Goal: Transaction & Acquisition: Purchase product/service

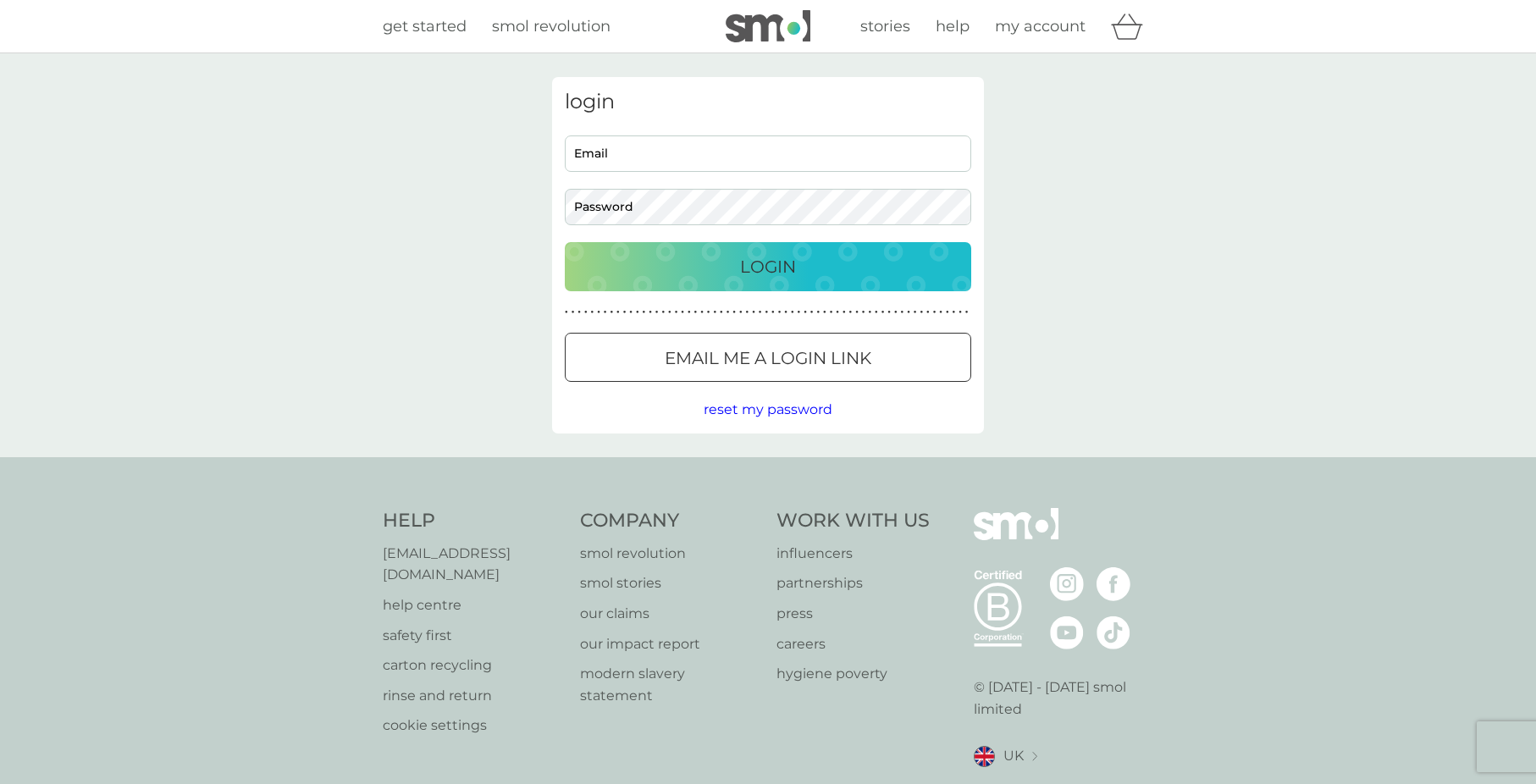
type input "alexbrooks@me.com"
click at [726, 263] on div "Login" at bounding box center [768, 267] width 373 height 27
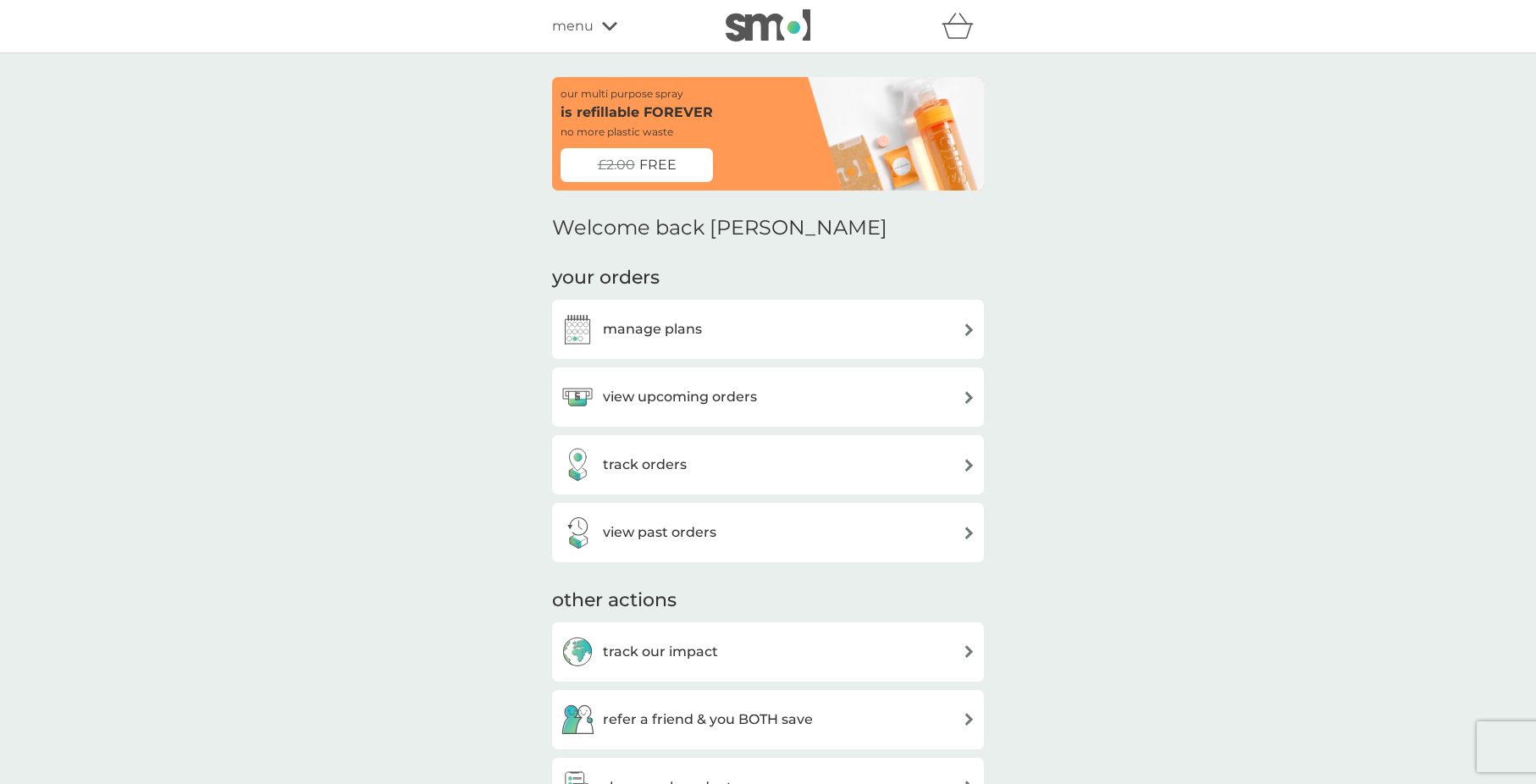
click at [706, 398] on h3 "view upcoming orders" at bounding box center [680, 396] width 154 height 22
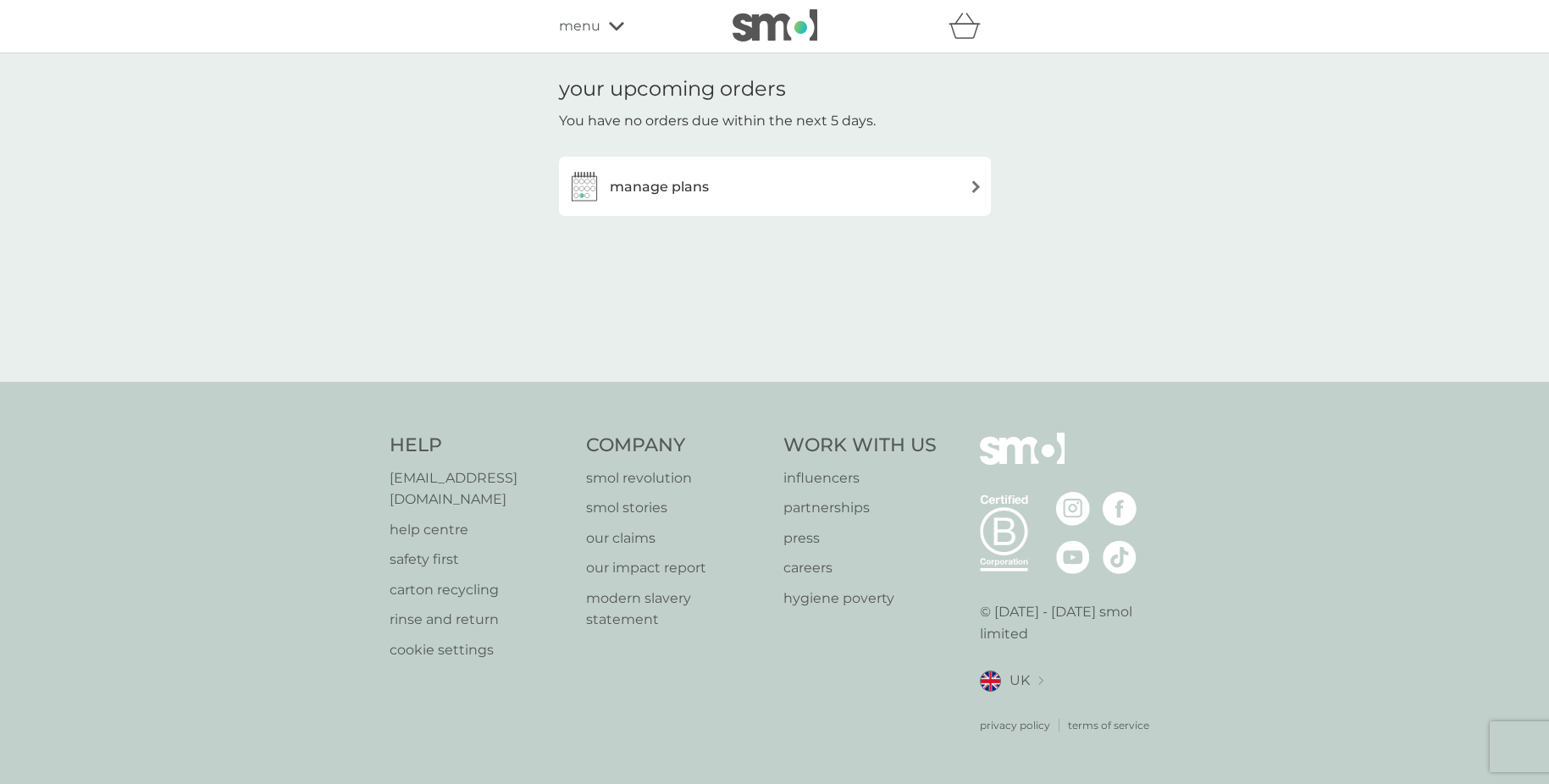
click at [676, 185] on h3 "manage plans" at bounding box center [658, 186] width 99 height 22
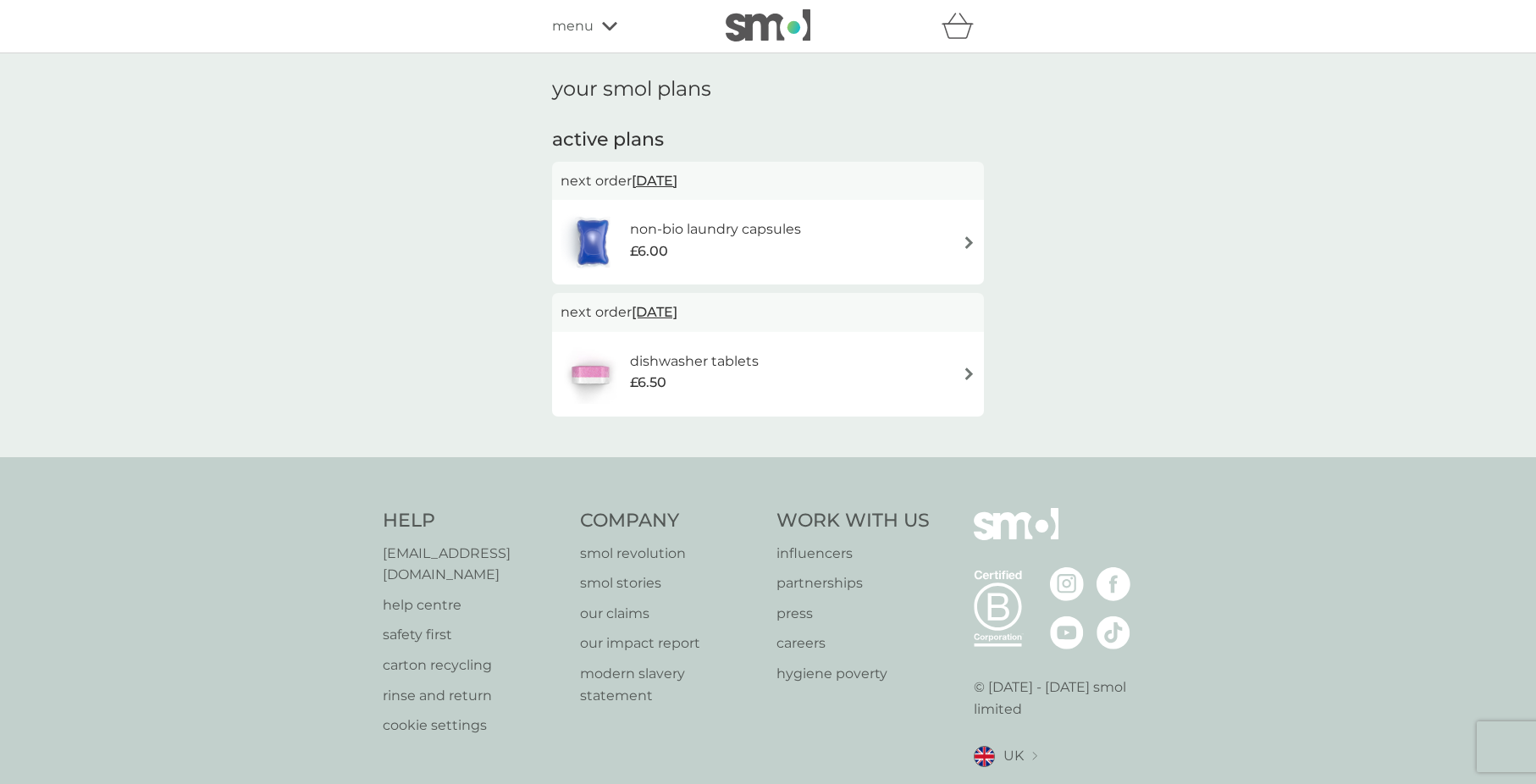
click at [684, 197] on div "next order [DATE]" at bounding box center [768, 180] width 432 height 38
click at [695, 247] on div "£6.00" at bounding box center [716, 251] width 171 height 22
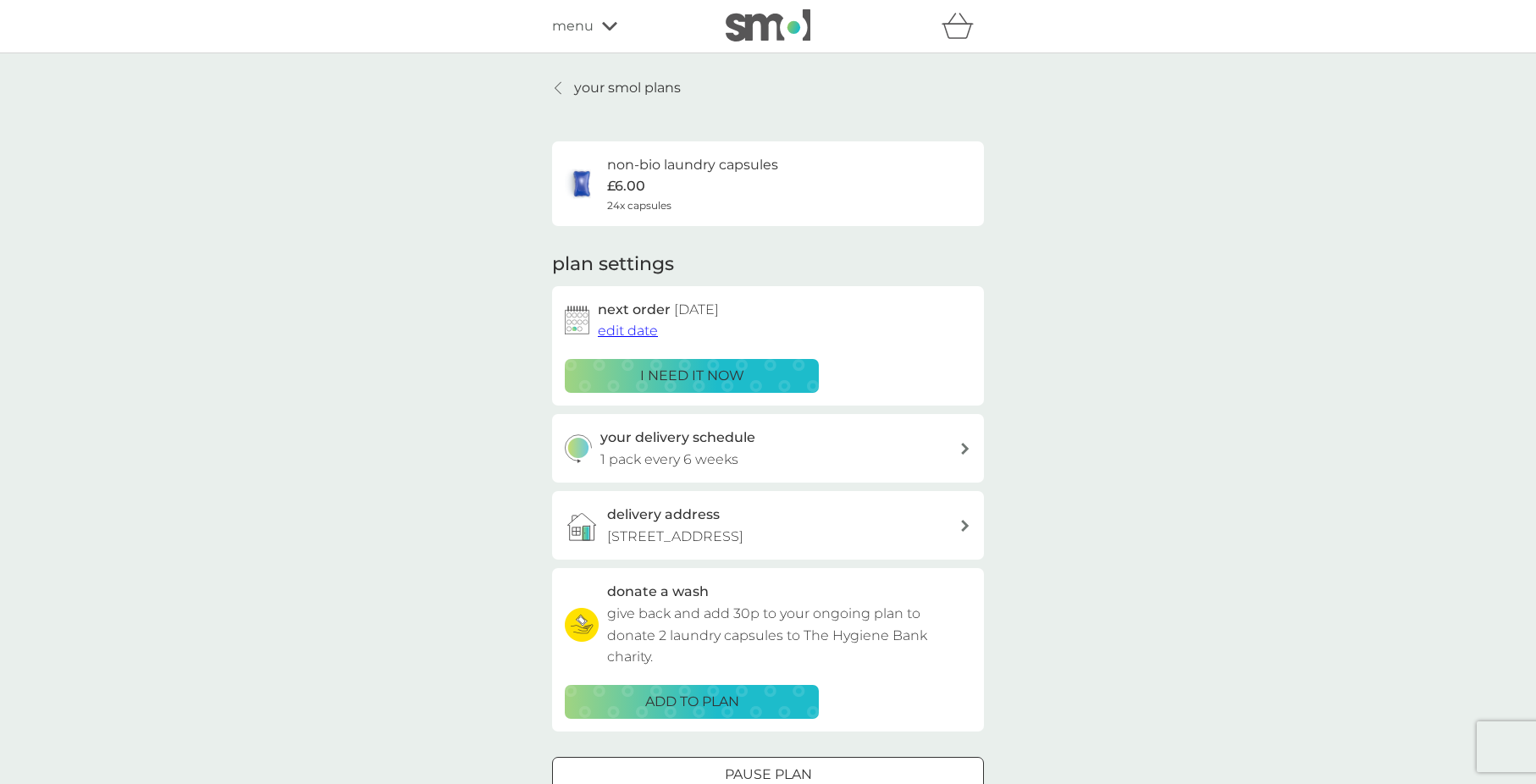
click at [720, 369] on p "i need it now" at bounding box center [691, 376] width 104 height 22
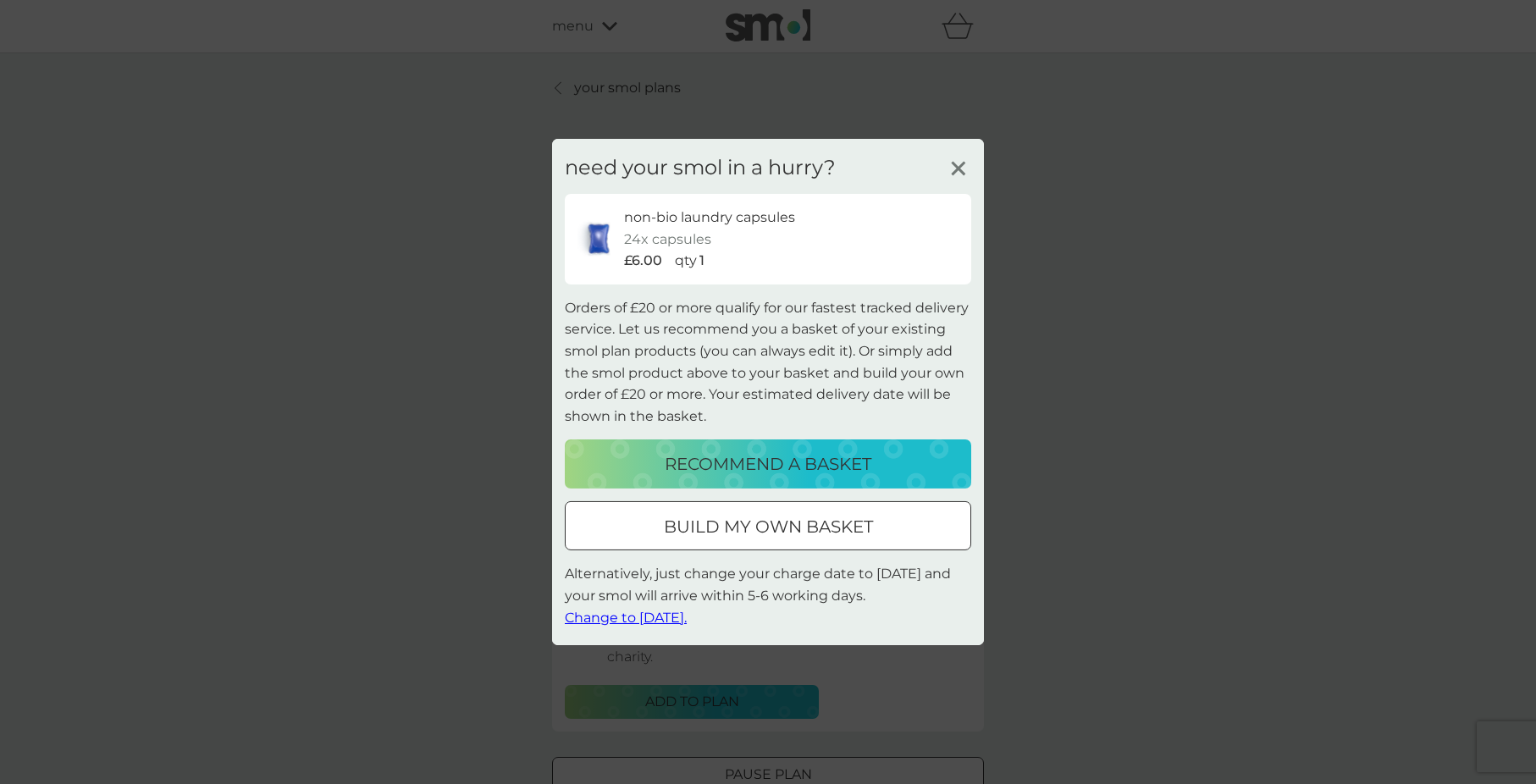
click at [800, 471] on p "recommend a basket" at bounding box center [768, 464] width 207 height 27
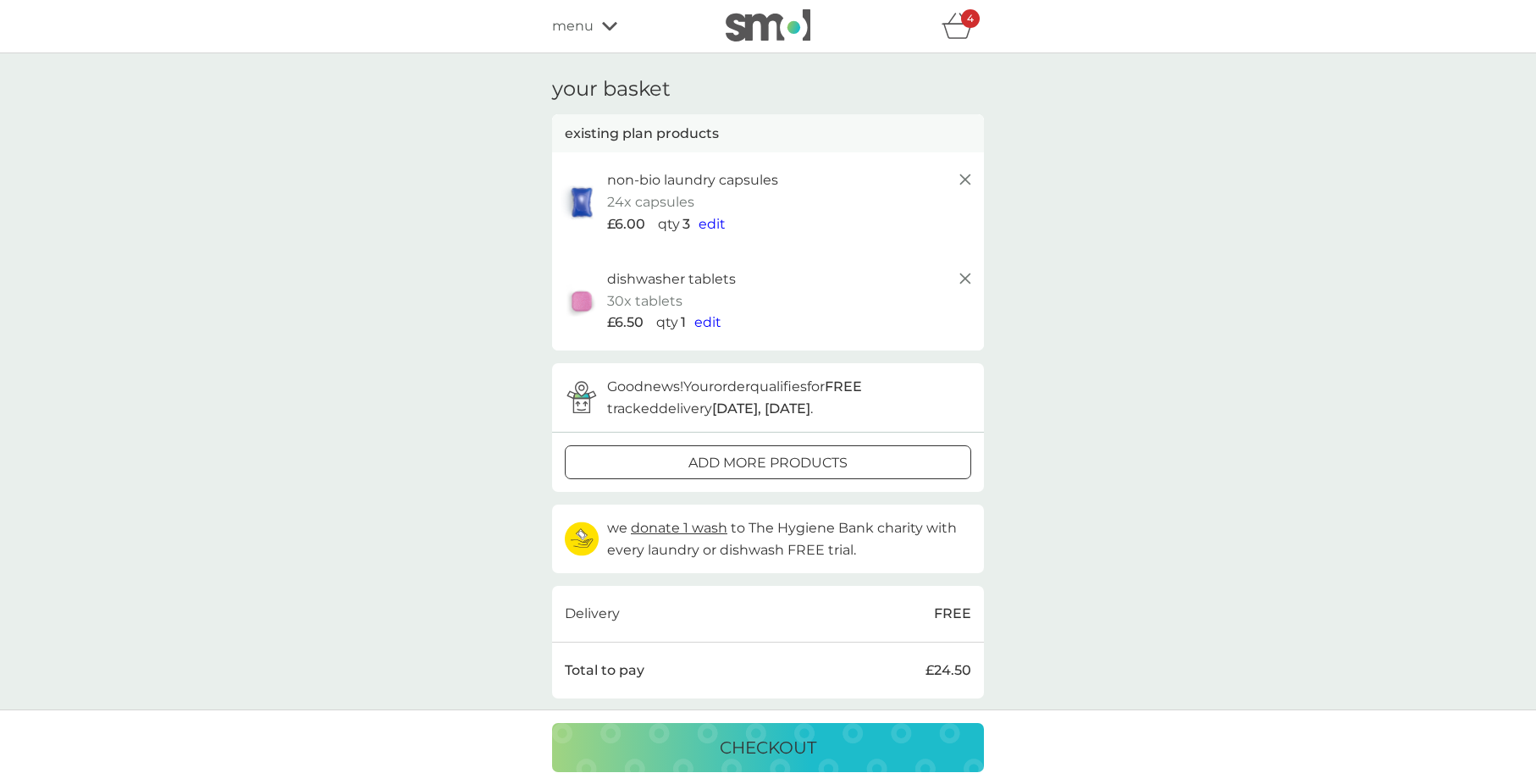
click at [963, 280] on icon at bounding box center [966, 279] width 21 height 21
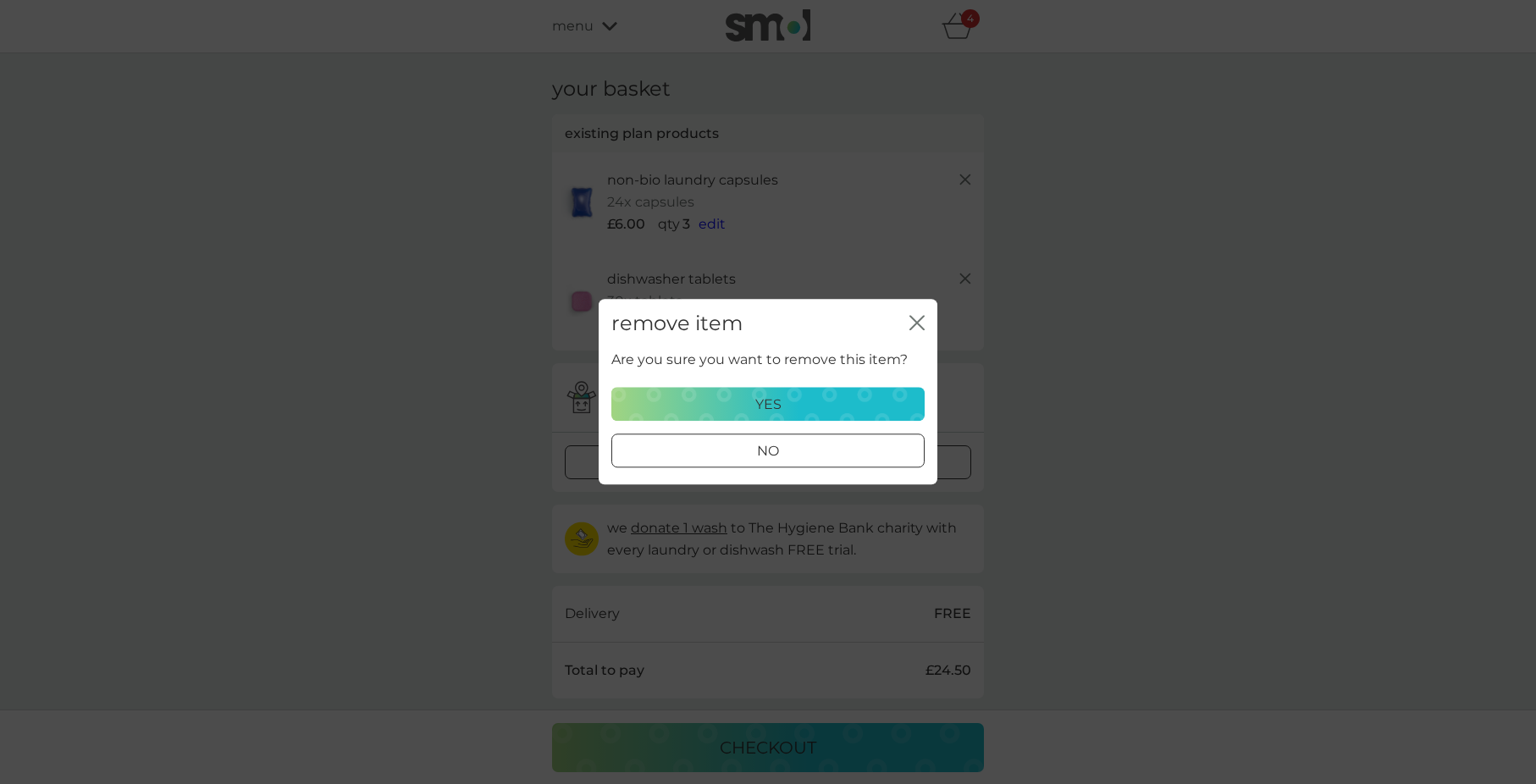
click at [840, 409] on div "yes" at bounding box center [768, 404] width 291 height 22
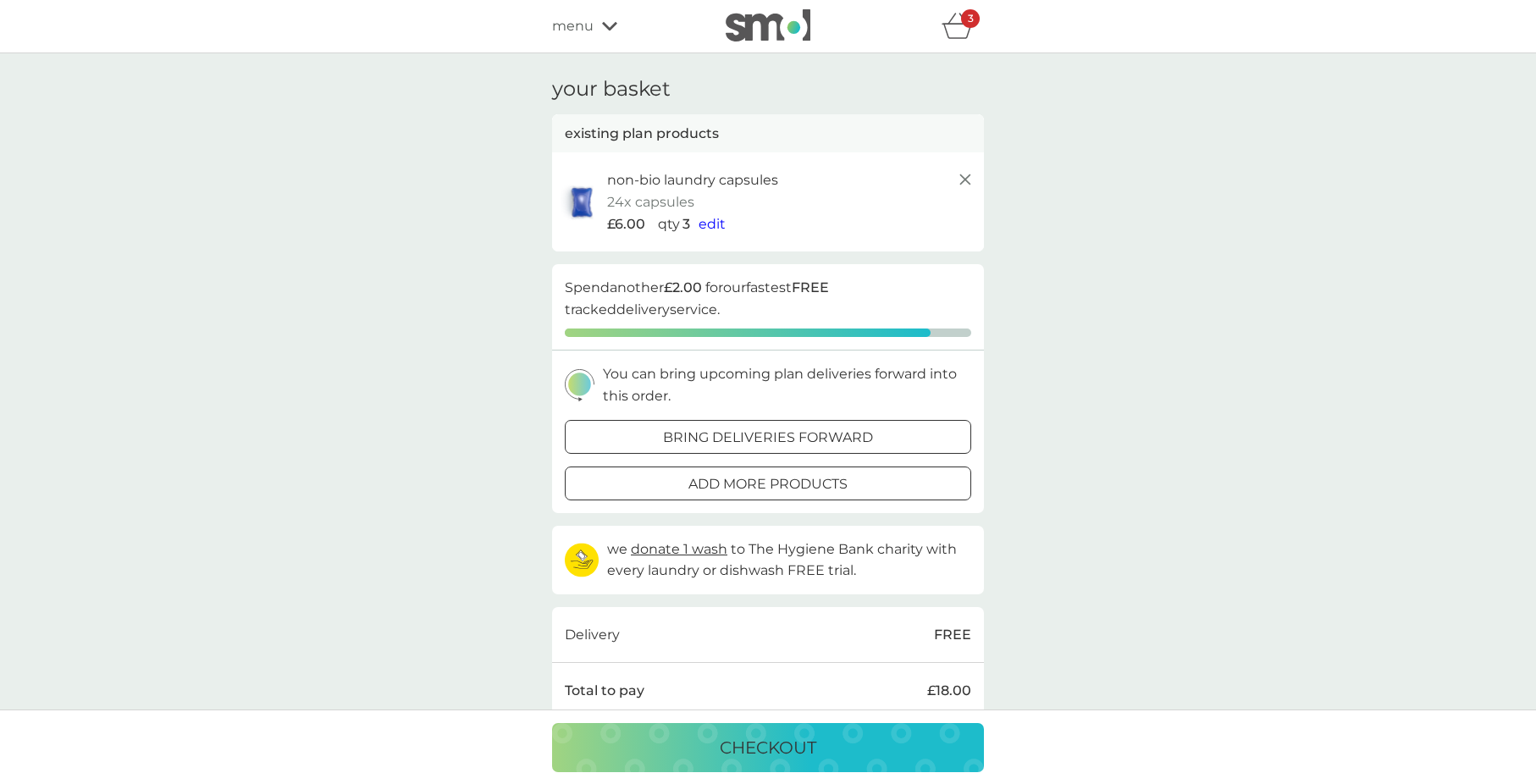
click at [716, 226] on span "edit" at bounding box center [712, 223] width 27 height 16
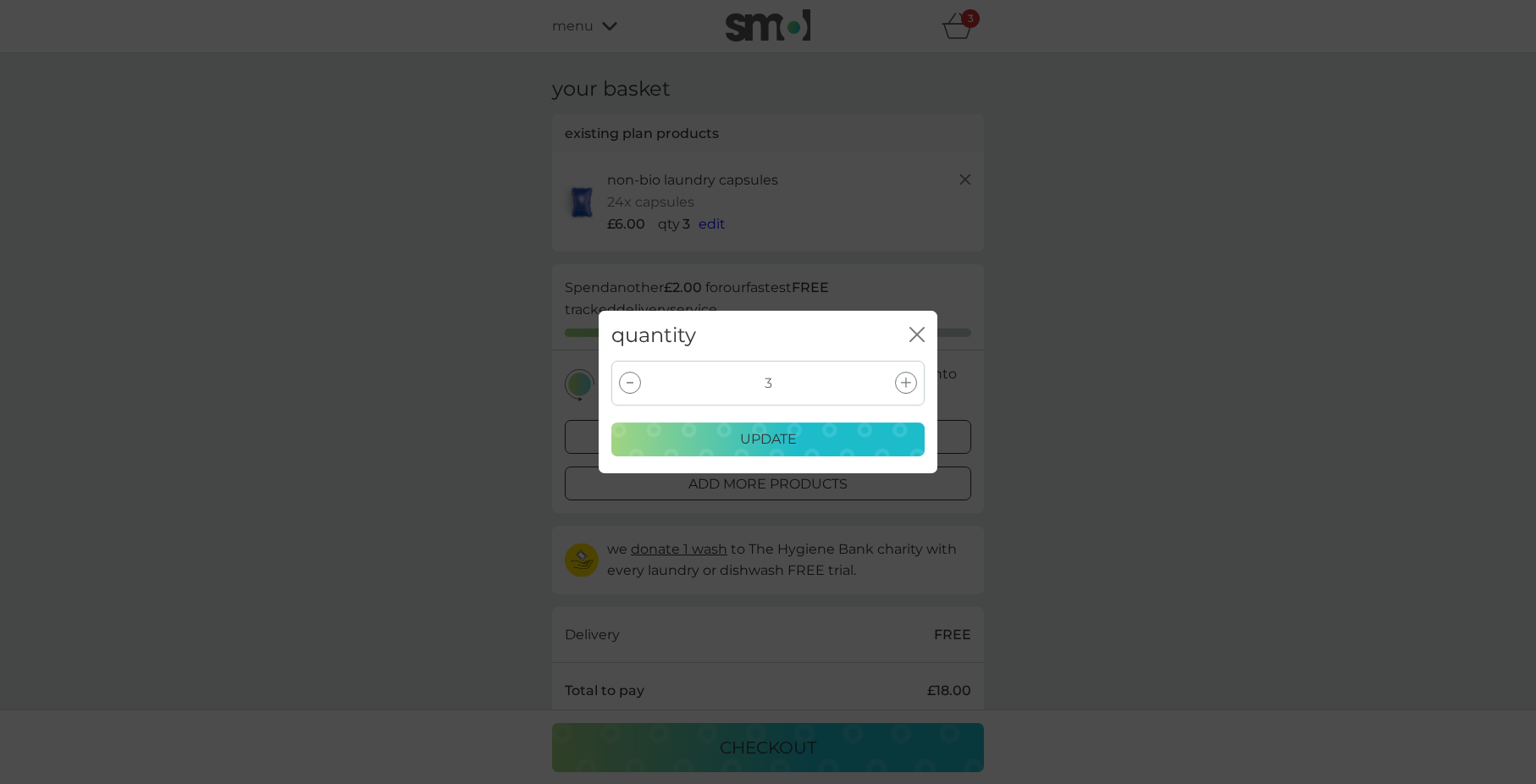
click at [785, 205] on div "quantity close 3 update" at bounding box center [768, 392] width 1536 height 784
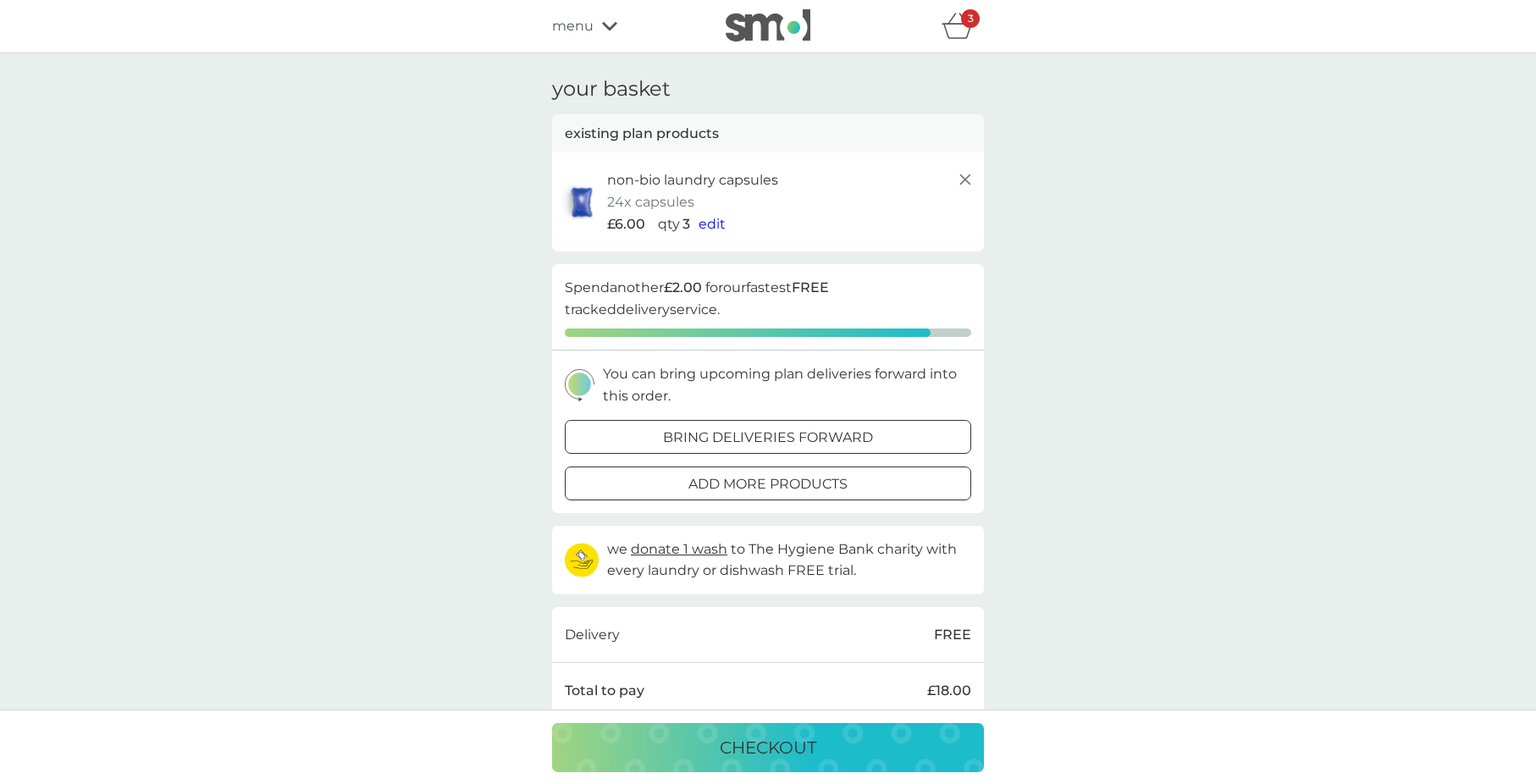
click at [708, 221] on span "edit" at bounding box center [712, 223] width 27 height 16
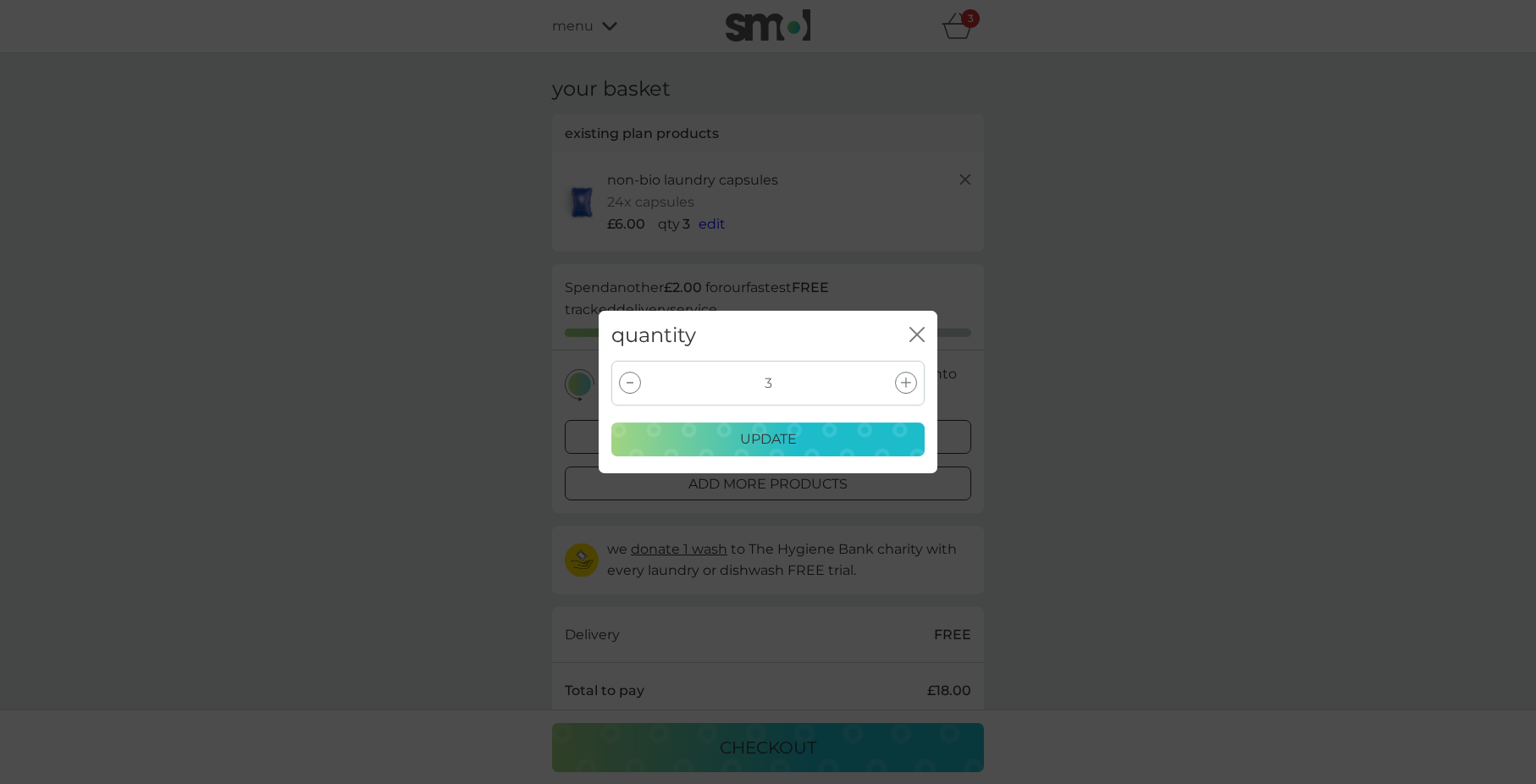
click at [900, 384] on div at bounding box center [906, 382] width 22 height 22
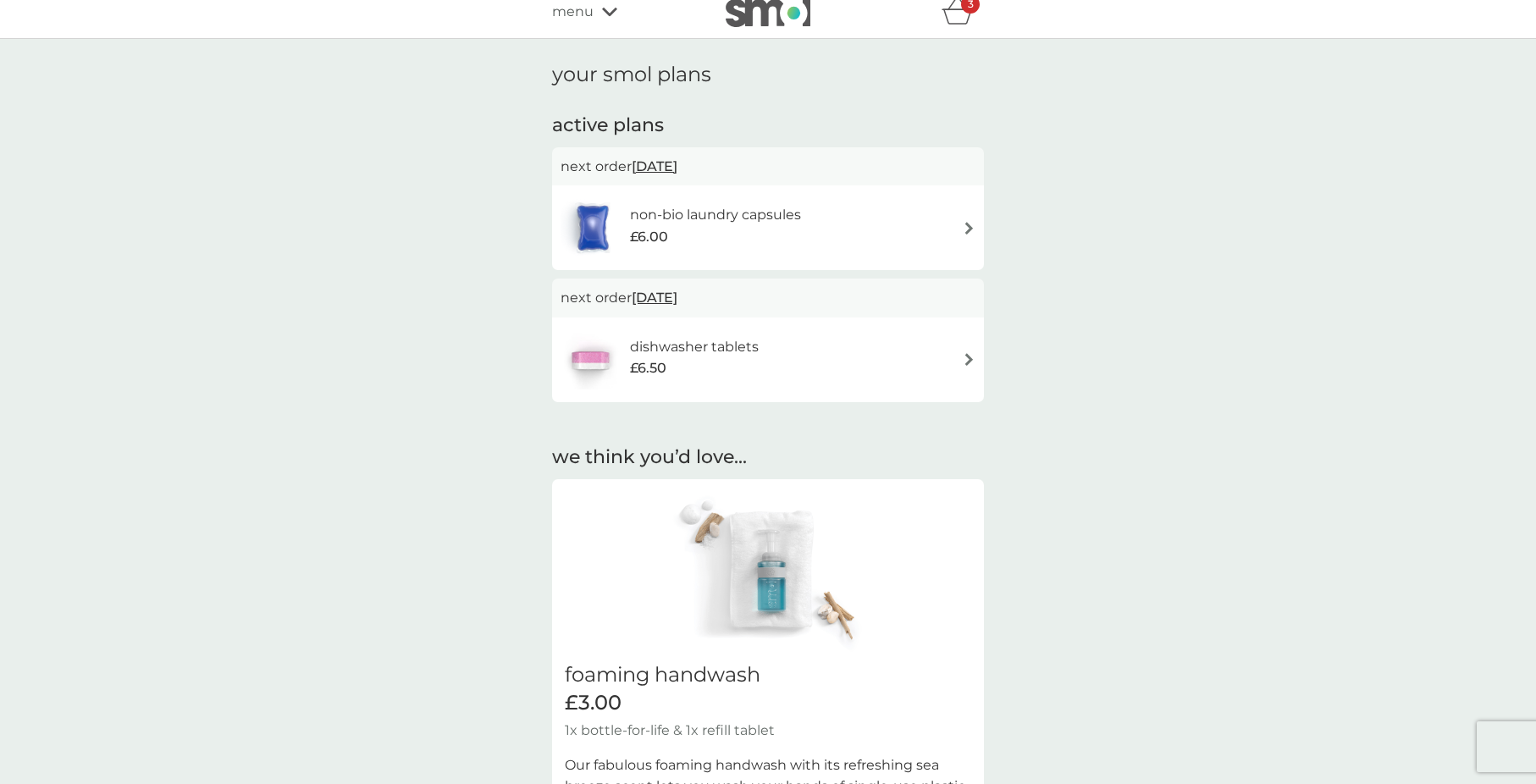
scroll to position [16, 0]
click at [736, 229] on div "£6.00" at bounding box center [716, 235] width 171 height 22
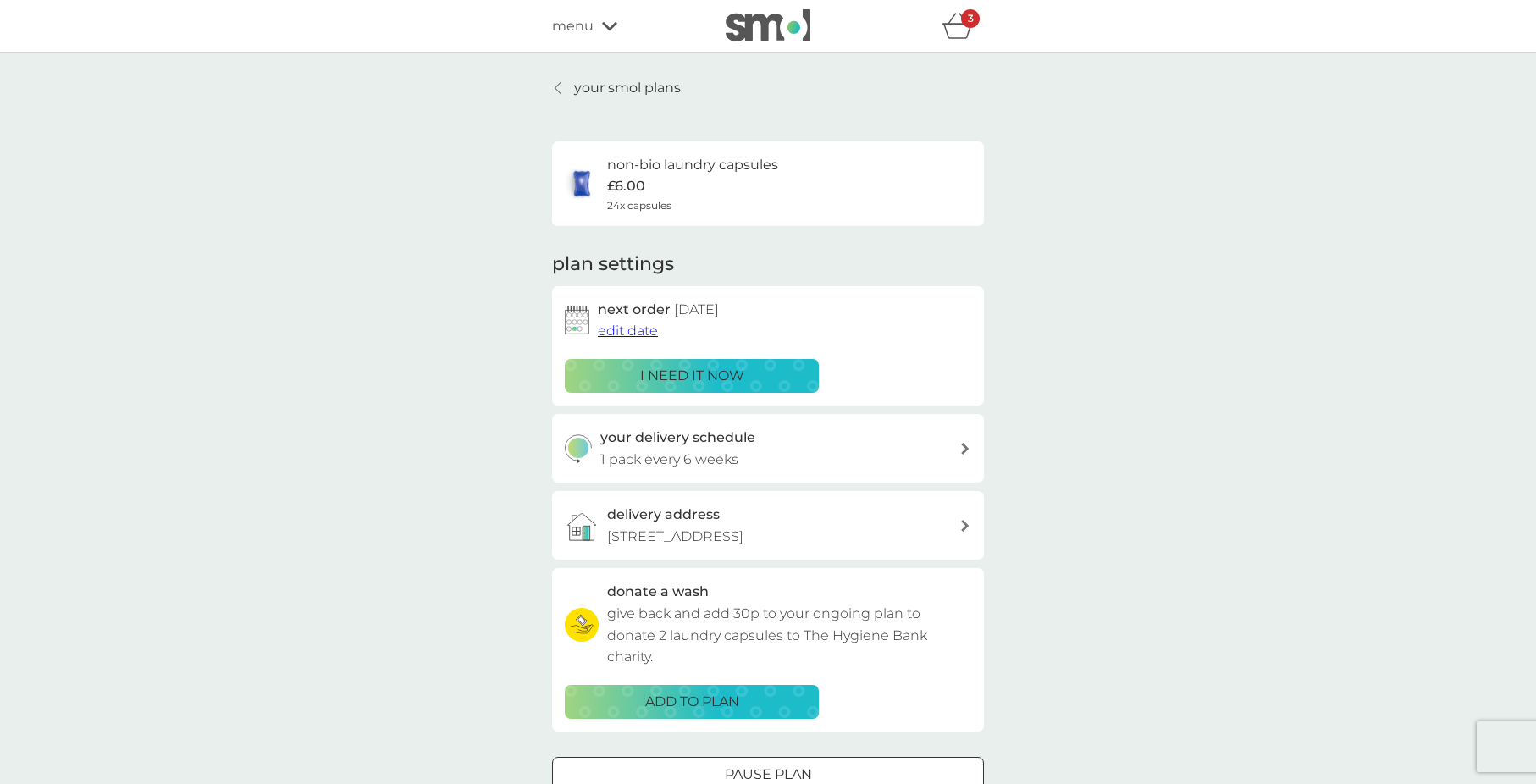
click at [737, 377] on p "i need it now" at bounding box center [691, 376] width 104 height 22
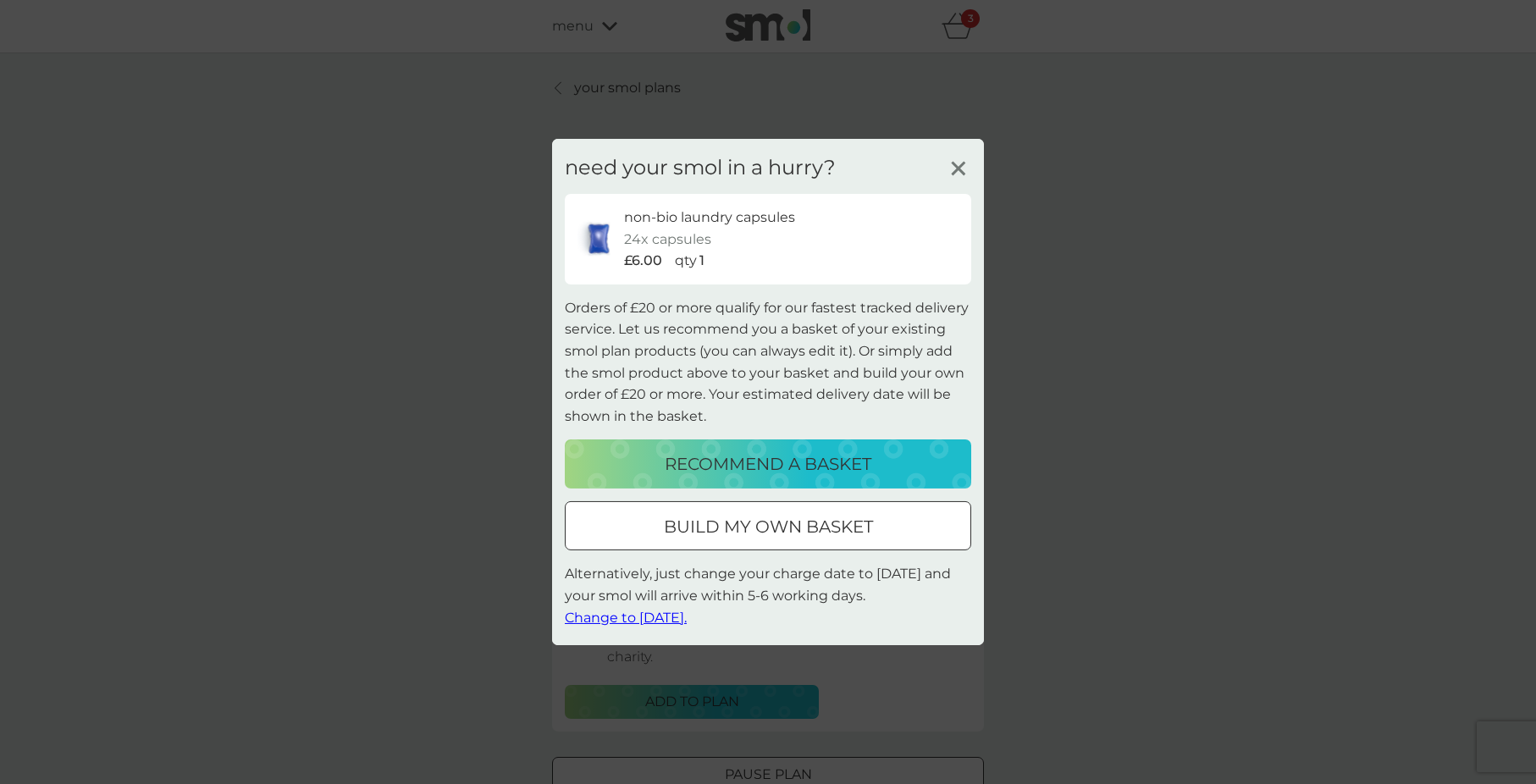
click at [768, 445] on button "recommend a basket" at bounding box center [768, 464] width 407 height 49
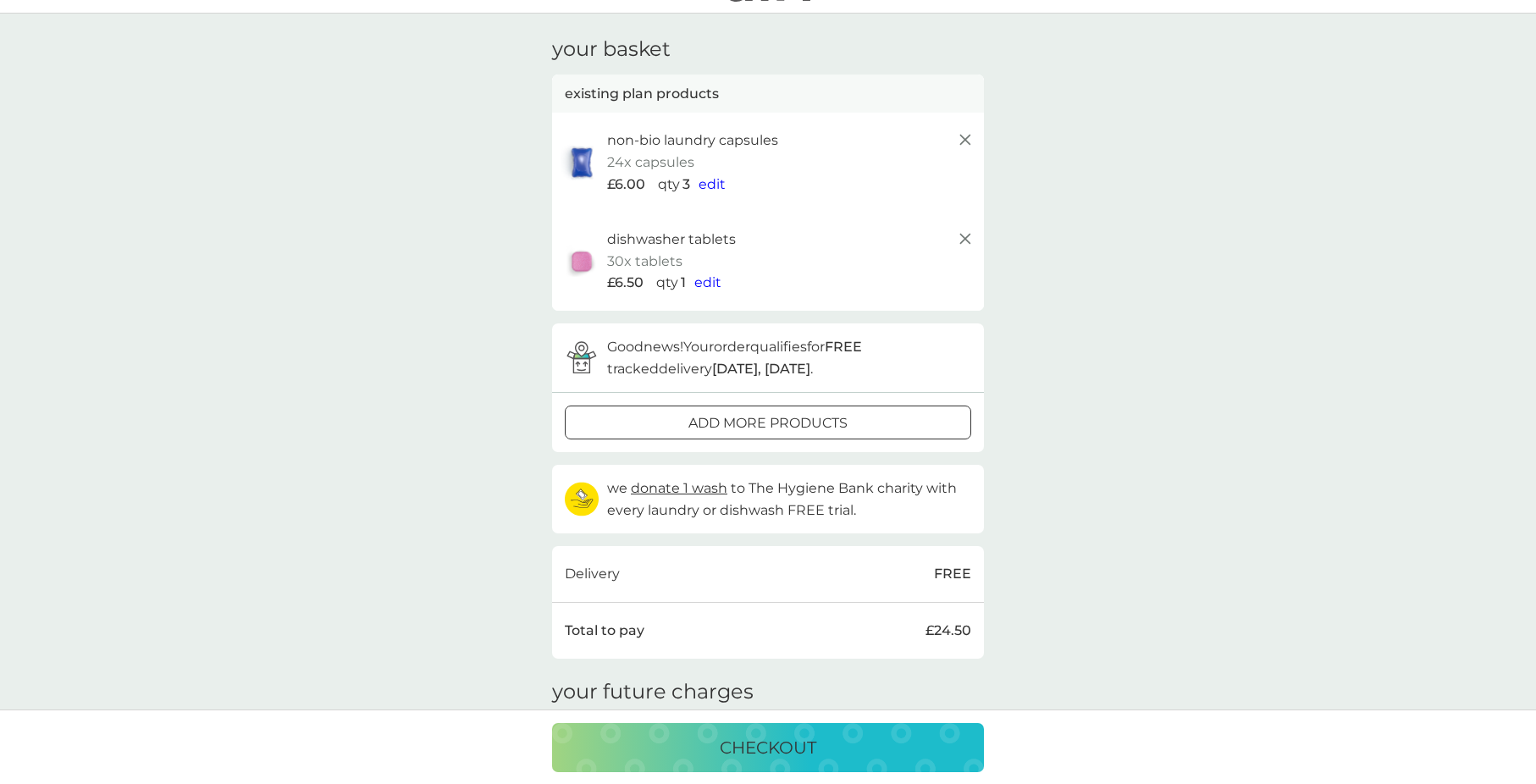
scroll to position [177, 0]
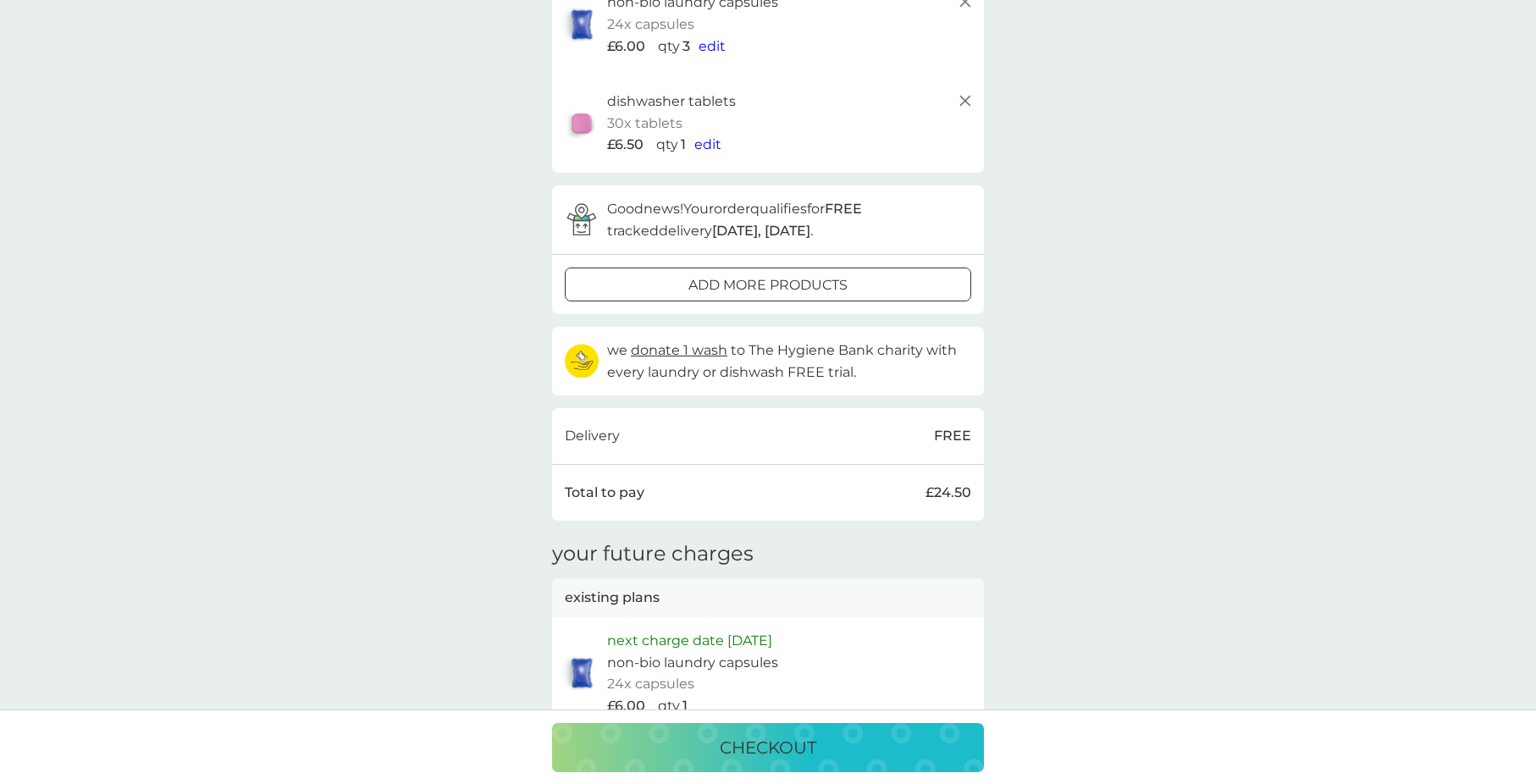
click at [844, 759] on div "checkout" at bounding box center [768, 747] width 398 height 27
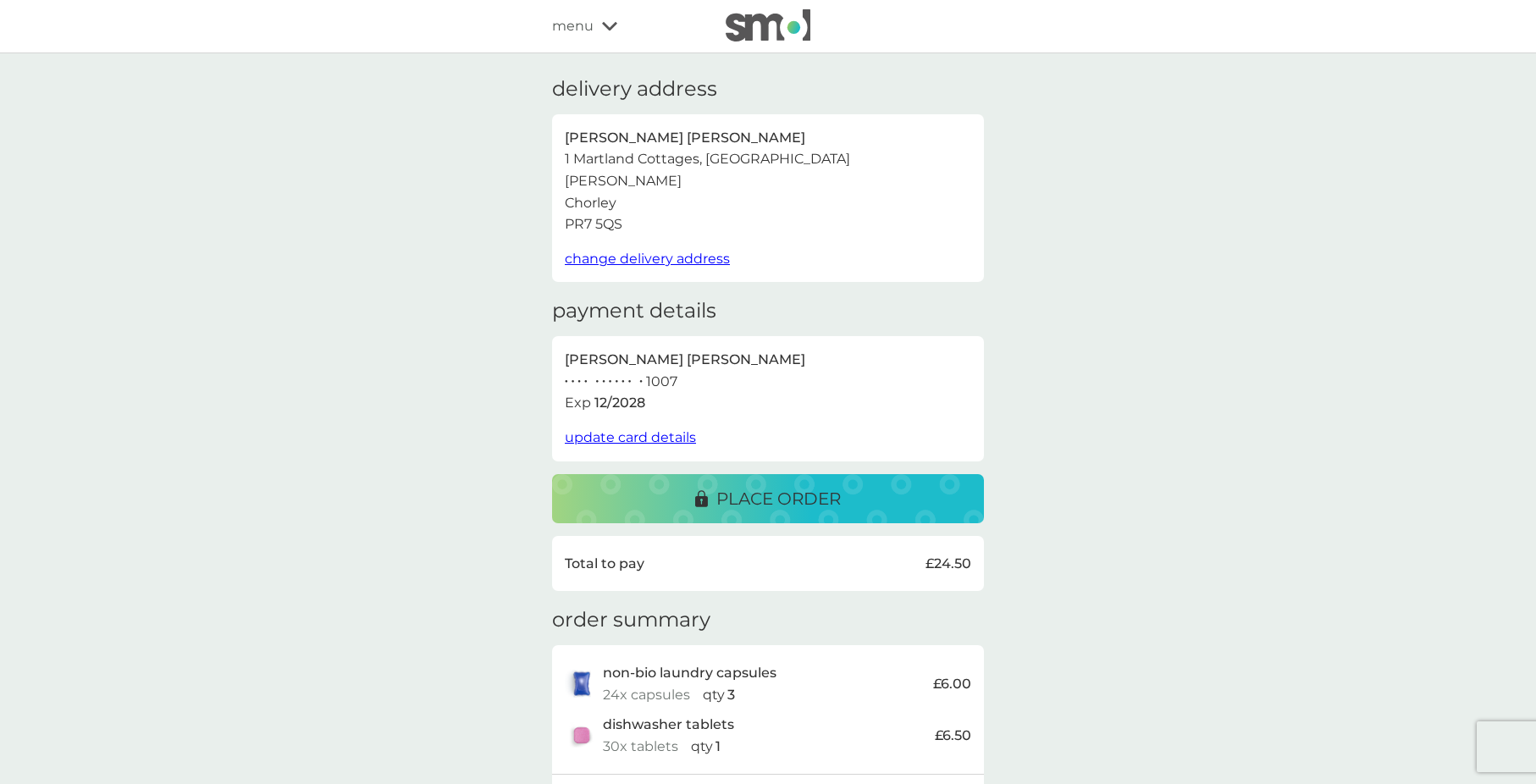
click at [837, 511] on p "place order" at bounding box center [779, 499] width 125 height 27
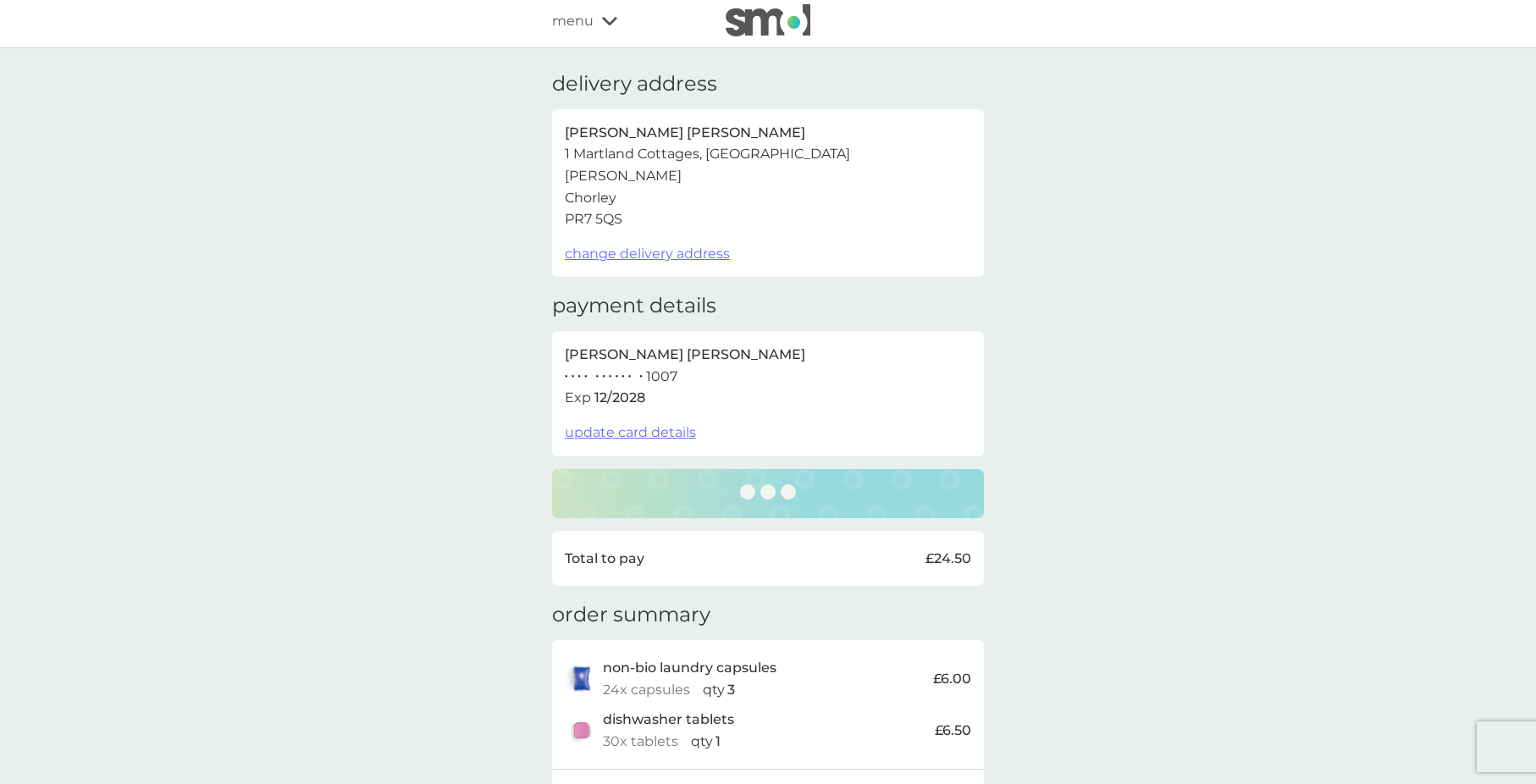
scroll to position [274, 0]
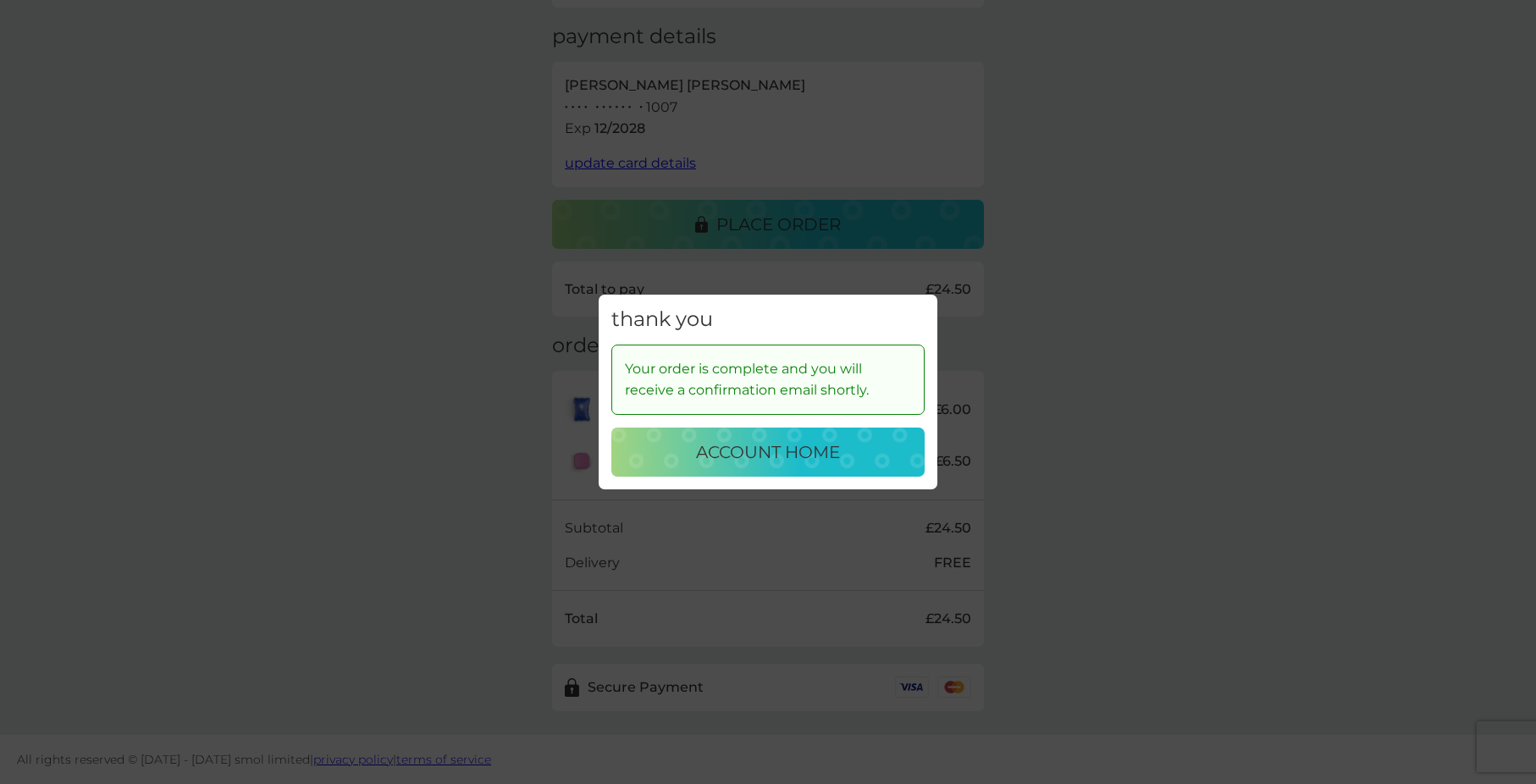
click at [790, 454] on p "account home" at bounding box center [768, 452] width 144 height 27
